Goal: Task Accomplishment & Management: Use online tool/utility

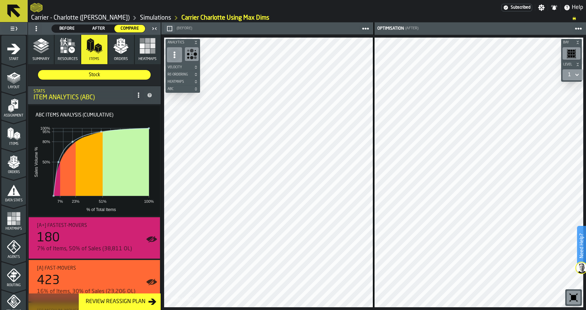
scroll to position [188, 0]
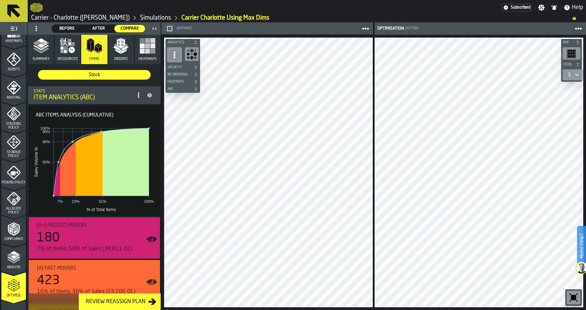
click at [42, 50] on icon "button" at bounding box center [41, 46] width 17 height 17
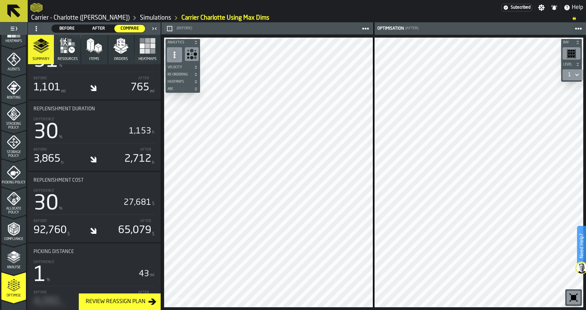
scroll to position [234, 0]
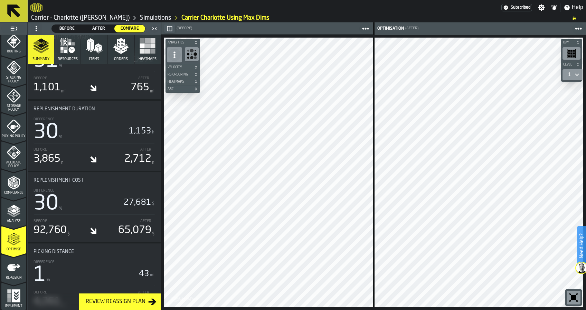
click at [10, 269] on icon "menu Re-assign" at bounding box center [13, 267] width 13 height 7
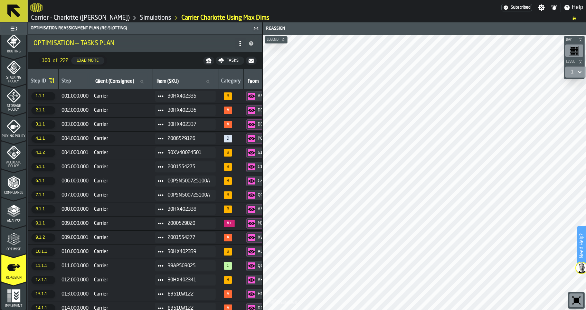
click at [18, 231] on div "Optimise" at bounding box center [13, 240] width 25 height 23
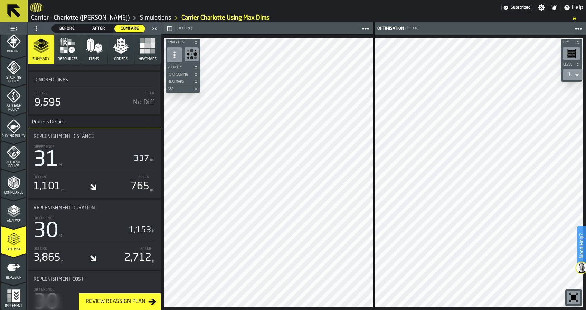
scroll to position [791, 0]
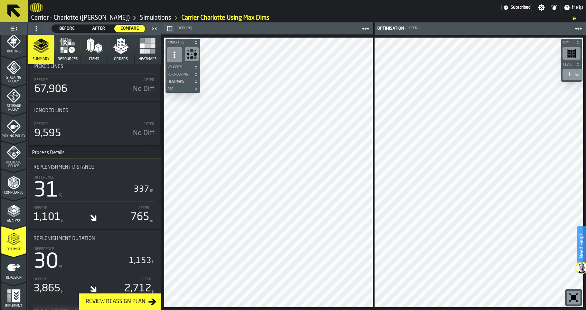
click at [164, 164] on div "Bay Level 1 M A K I N G W A R E H O U S E S M O R E EF F I C I E N T Analytics …" at bounding box center [373, 173] width 424 height 276
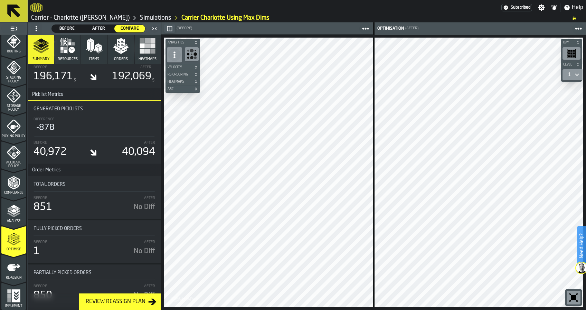
scroll to position [1343, 0]
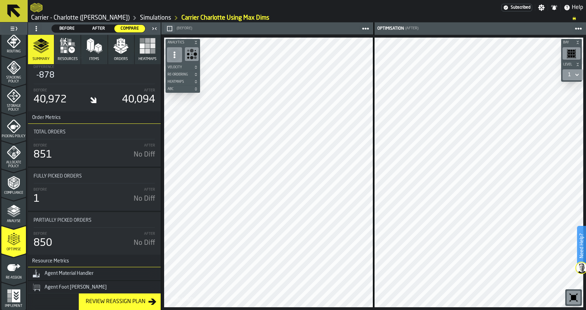
click at [95, 48] on polygon "button" at bounding box center [96, 49] width 3 height 7
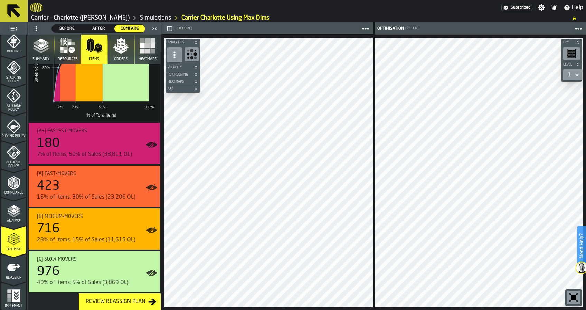
scroll to position [95, 0]
click at [17, 272] on icon "menu Re-assign" at bounding box center [14, 268] width 14 height 14
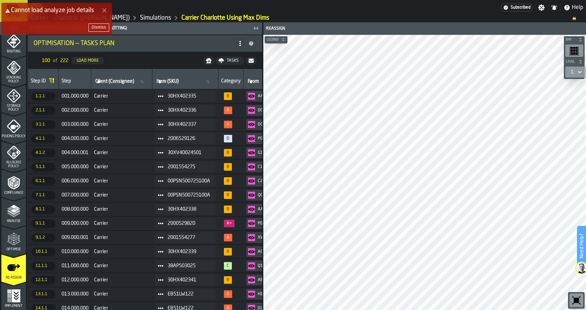
drag, startPoint x: 262, startPoint y: 96, endPoint x: 254, endPoint y: 222, distance: 125.6
click at [254, 222] on div "Optimisation Reassignment plan (Re-Slotting) Optimisation — Tasks Plan 100 of 2…" at bounding box center [145, 166] width 235 height 288
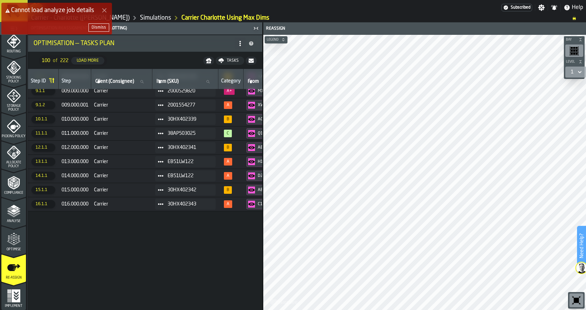
scroll to position [0, 0]
